Goal: Use online tool/utility: Utilize a website feature to perform a specific function

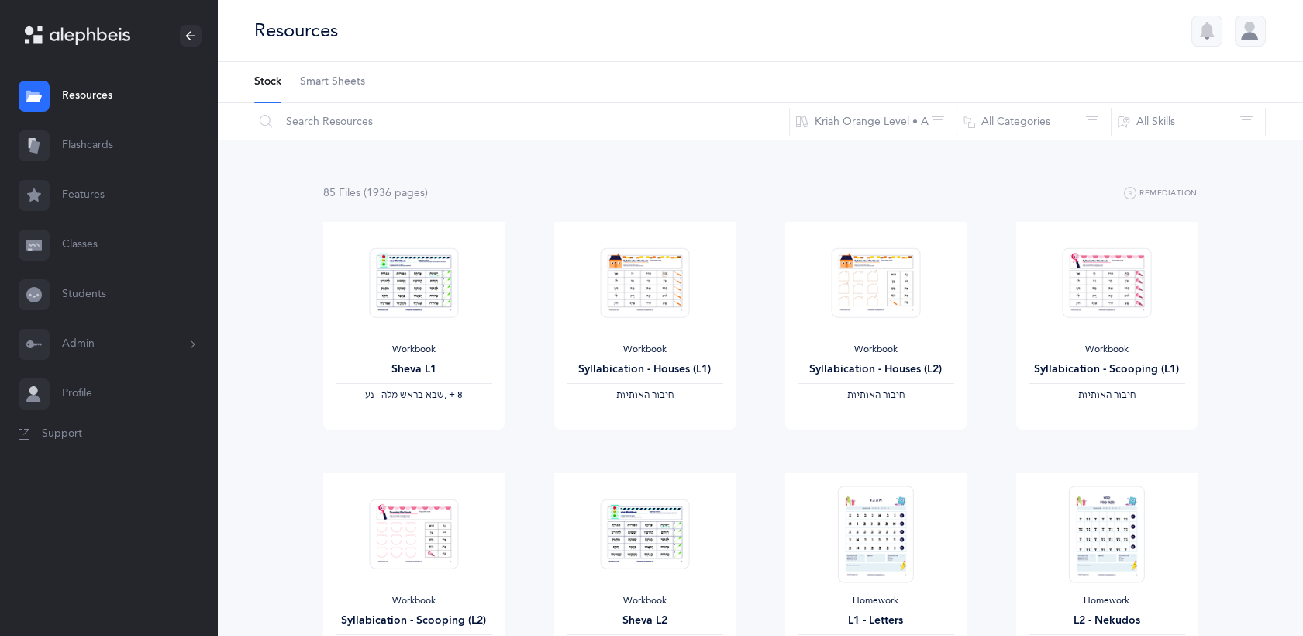
click at [92, 151] on link "Flashcards" at bounding box center [108, 146] width 217 height 50
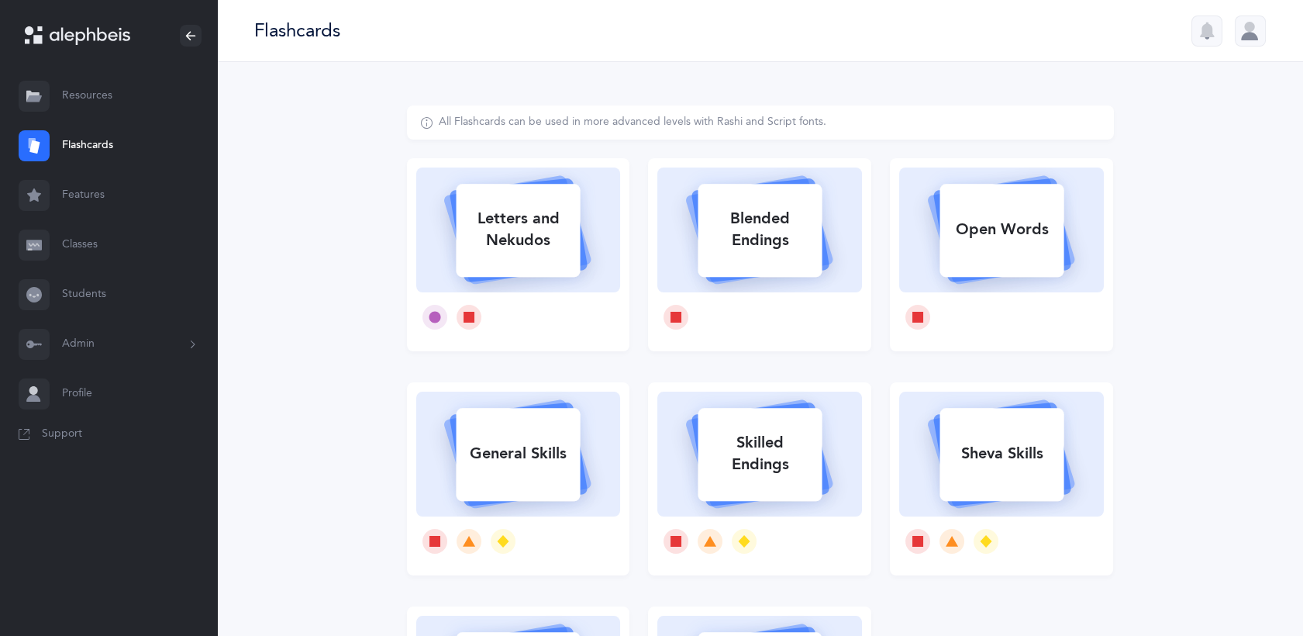
click at [1044, 265] on rect at bounding box center [1002, 230] width 124 height 93
select select "2"
select select
select select "single"
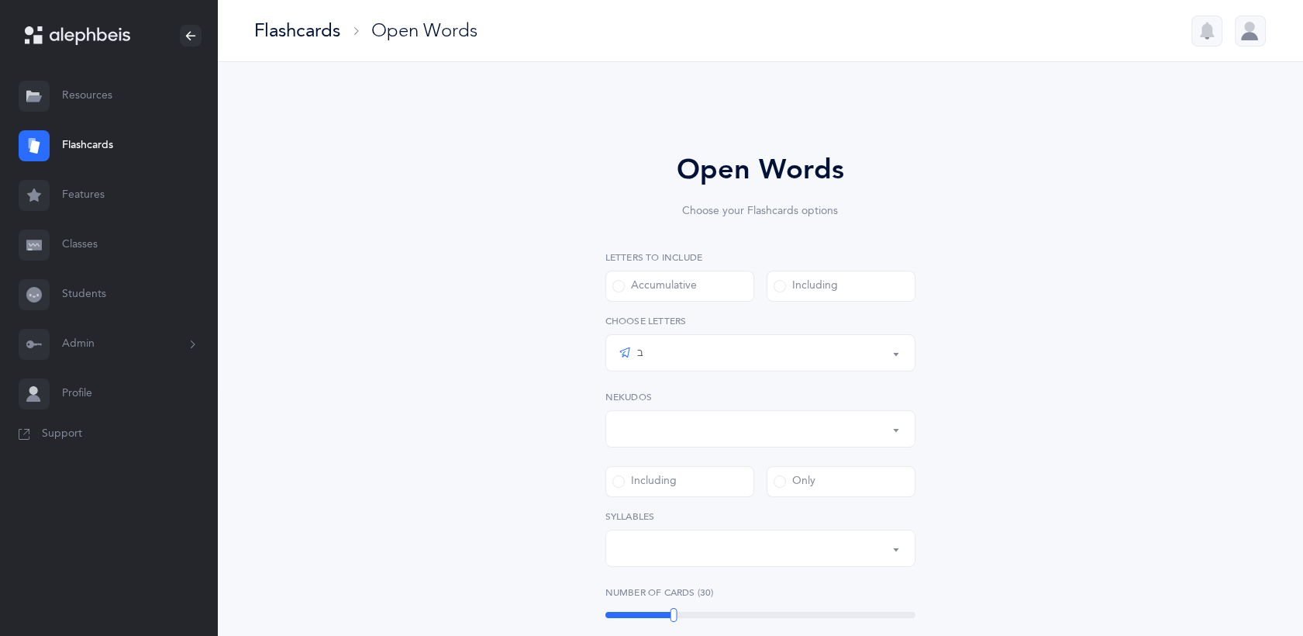
scroll to position [22, 0]
select select "all"
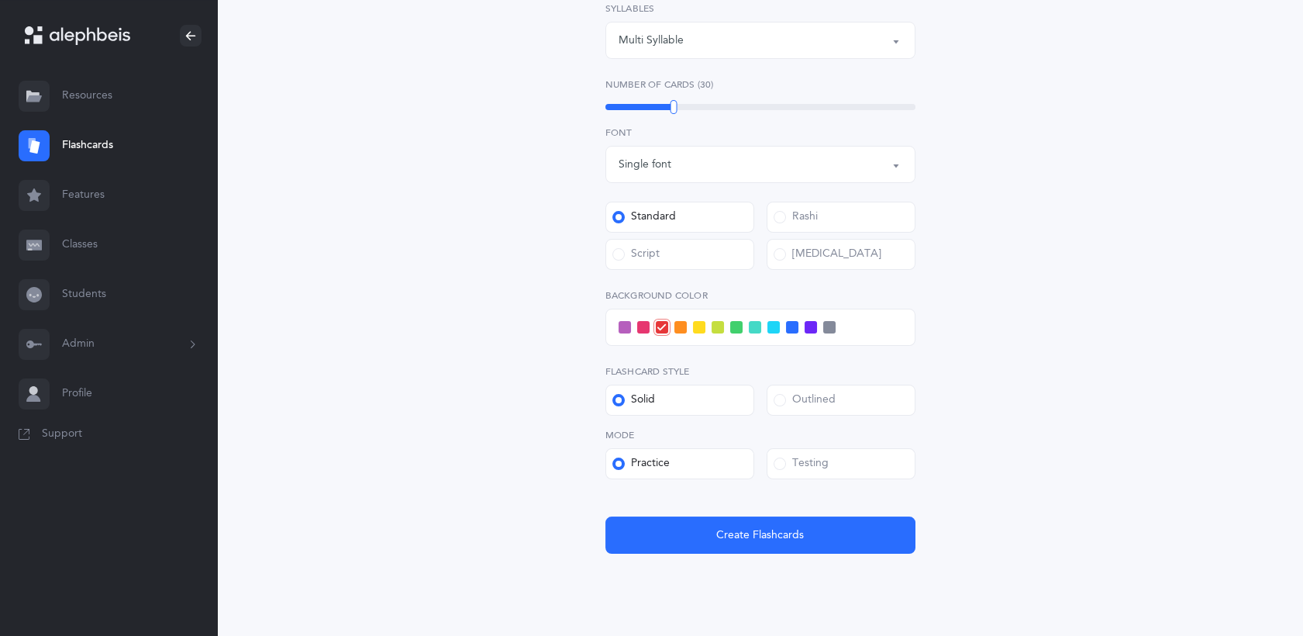
scroll to position [495, 0]
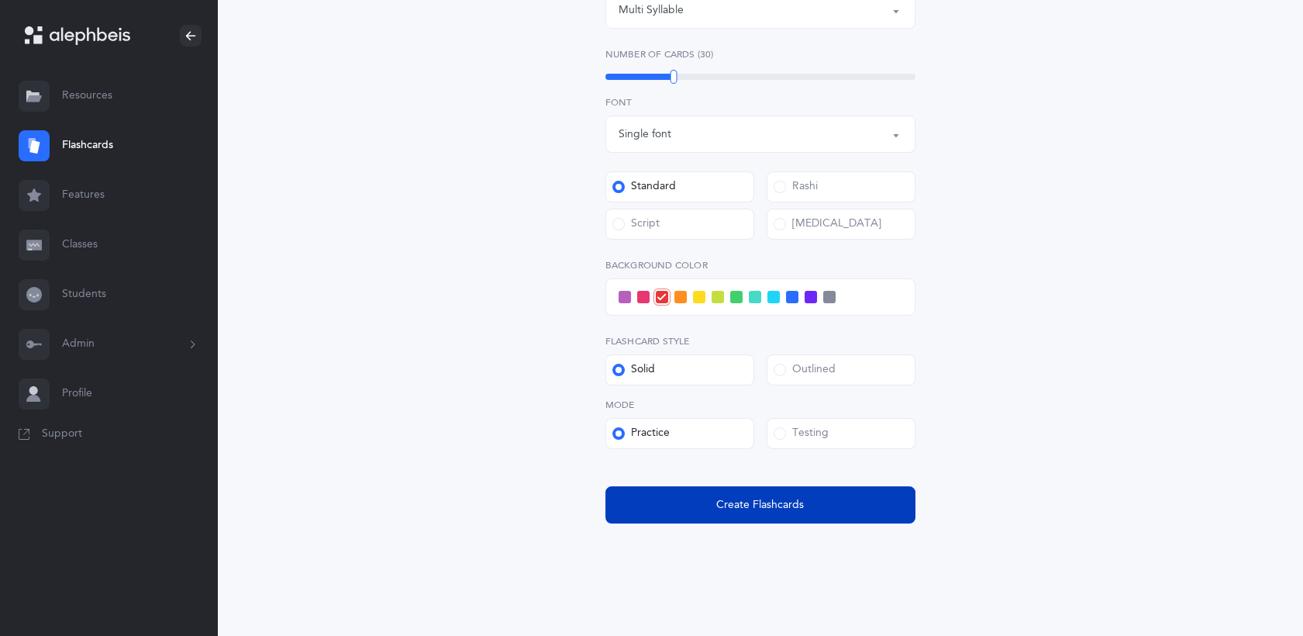
click at [791, 510] on span "Create Flashcards" at bounding box center [760, 505] width 88 height 16
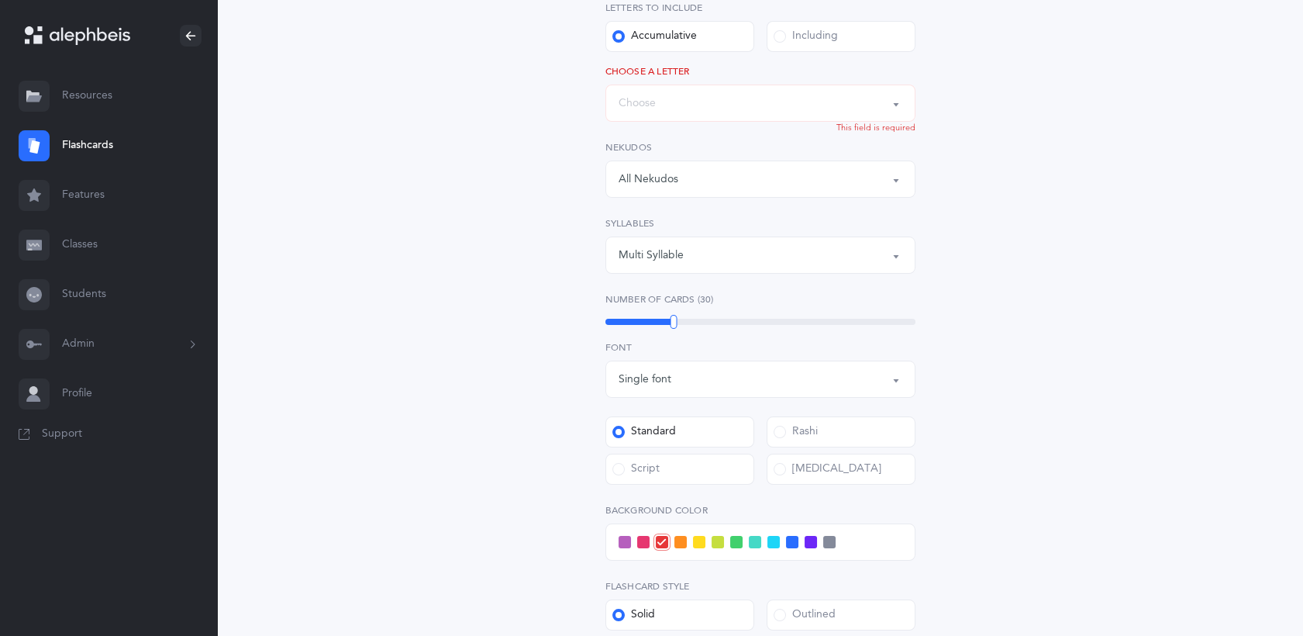
click at [786, 93] on div "Words up until: Choose" at bounding box center [761, 103] width 284 height 26
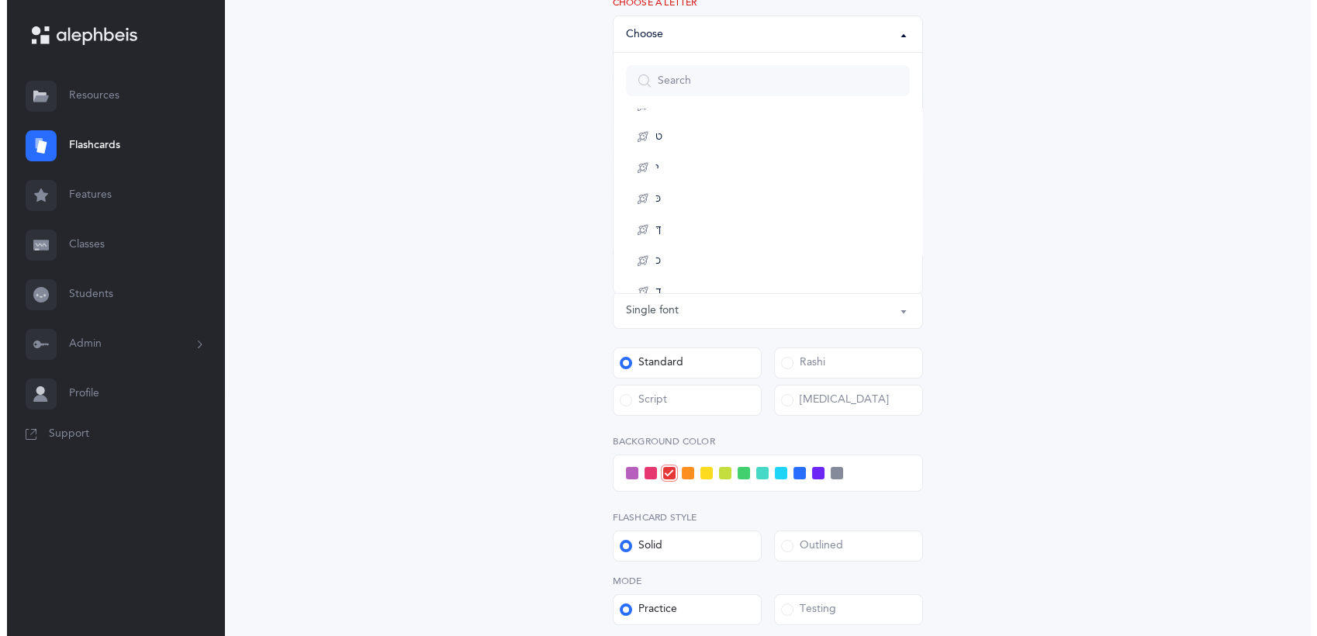
scroll to position [831, 0]
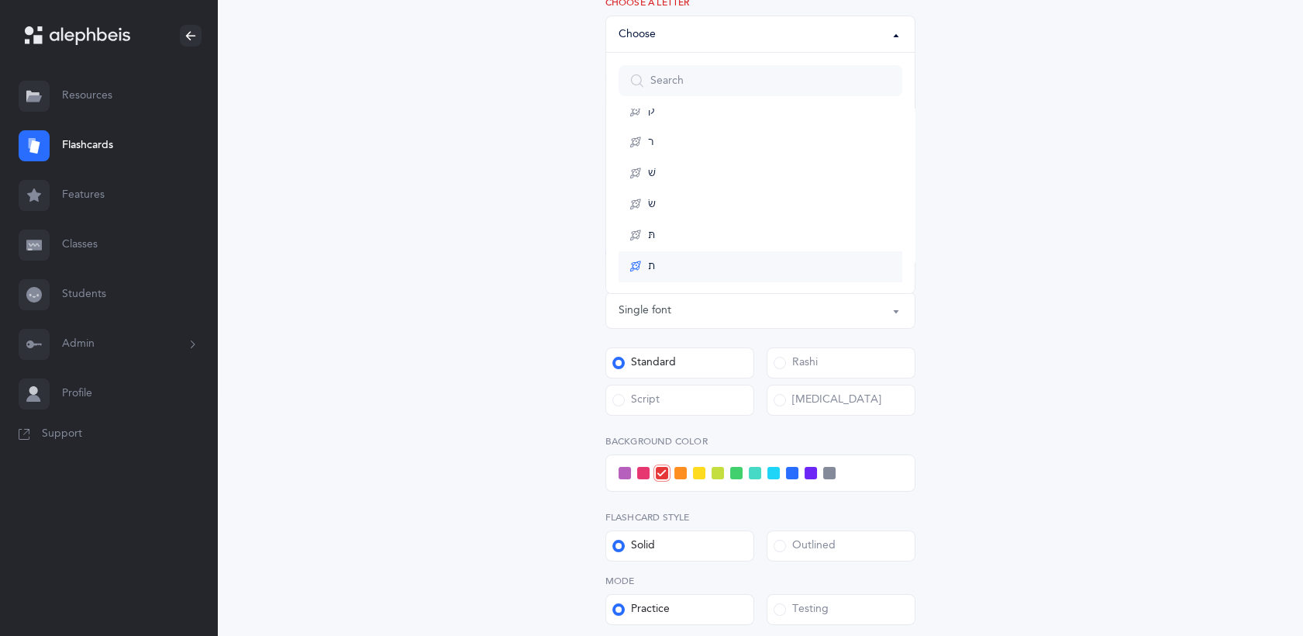
click at [730, 276] on link "ת" at bounding box center [761, 266] width 284 height 31
select select "27"
select select
